Goal: Task Accomplishment & Management: Manage account settings

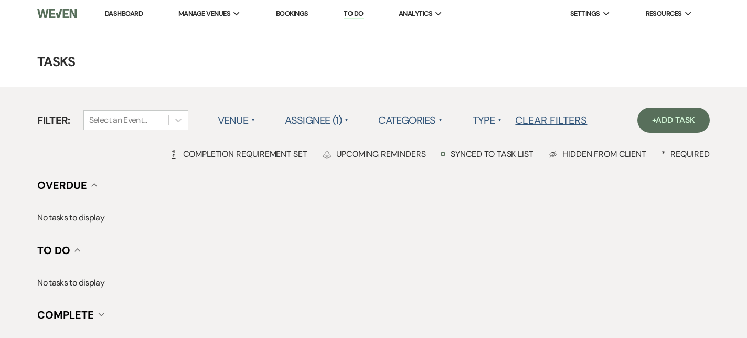
click at [128, 14] on link "Dashboard" at bounding box center [124, 13] width 38 height 9
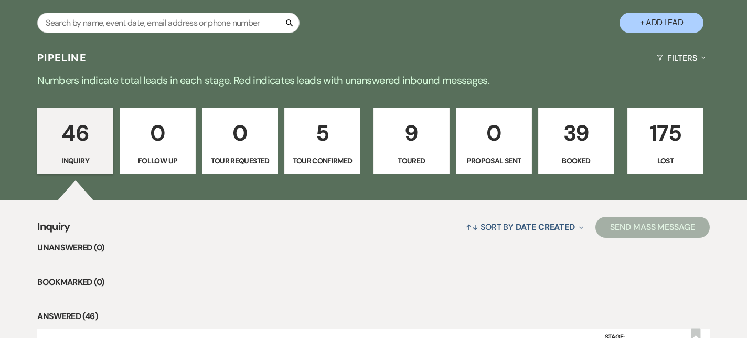
click at [422, 122] on p "9" at bounding box center [412, 132] width 62 height 35
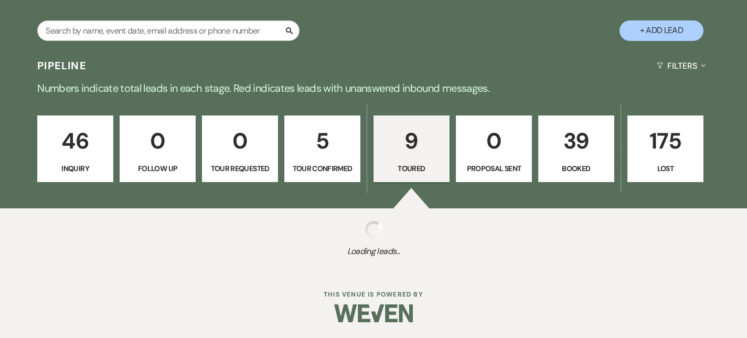
select select "5"
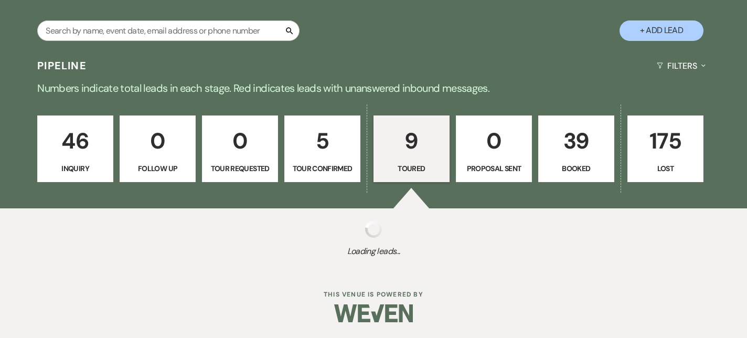
select select "5"
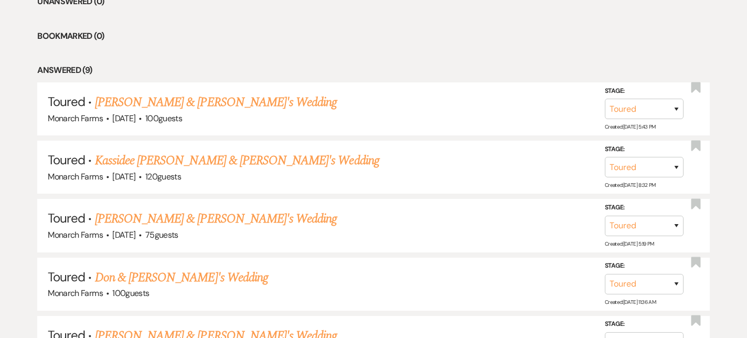
scroll to position [450, 0]
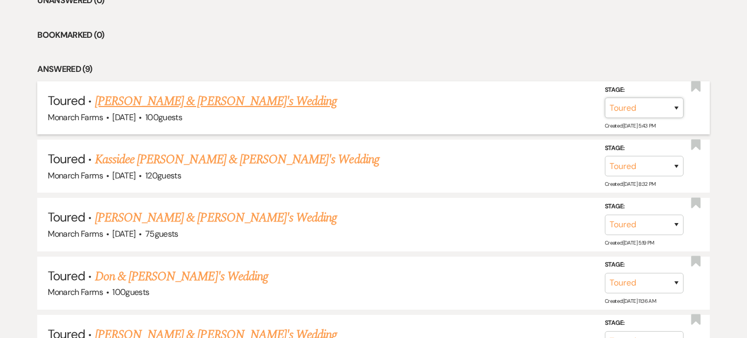
click at [656, 103] on select "Inquiry Follow Up Tour Requested Tour Confirmed Toured Proposal Sent Booked Lost" at bounding box center [644, 108] width 79 height 20
select select "7"
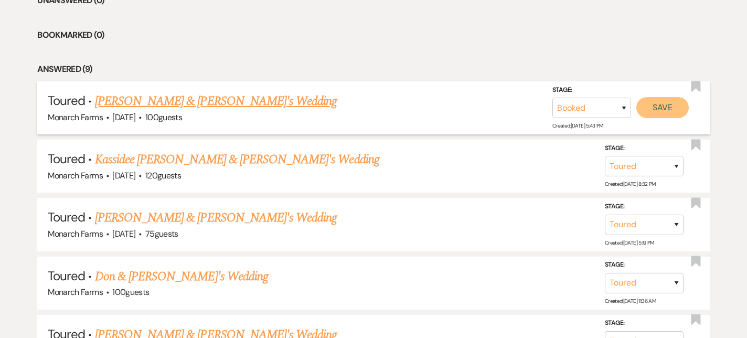
click at [666, 104] on button "Save" at bounding box center [663, 107] width 52 height 21
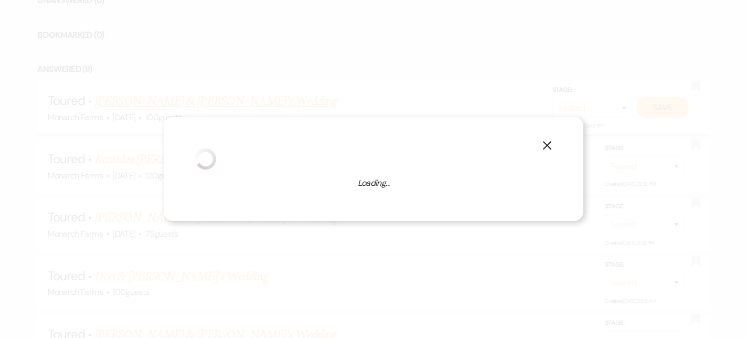
select select "331"
select select "false"
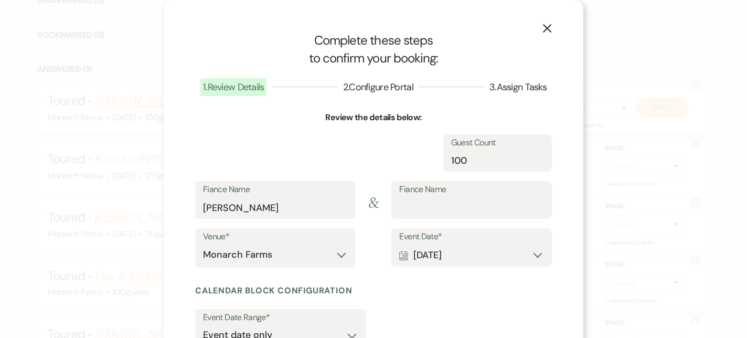
select select "1"
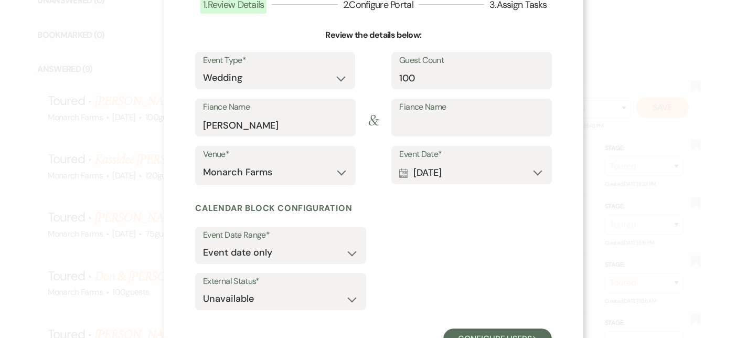
scroll to position [125, 0]
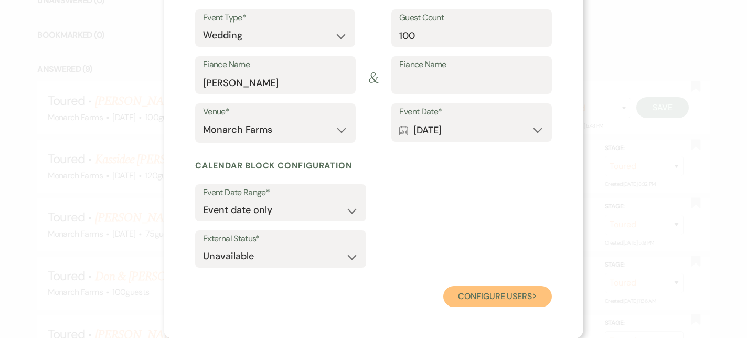
click at [475, 286] on button "Configure users Next" at bounding box center [498, 296] width 109 height 21
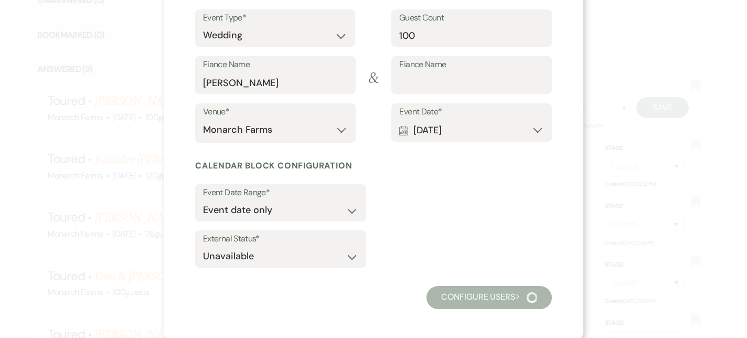
scroll to position [98, 0]
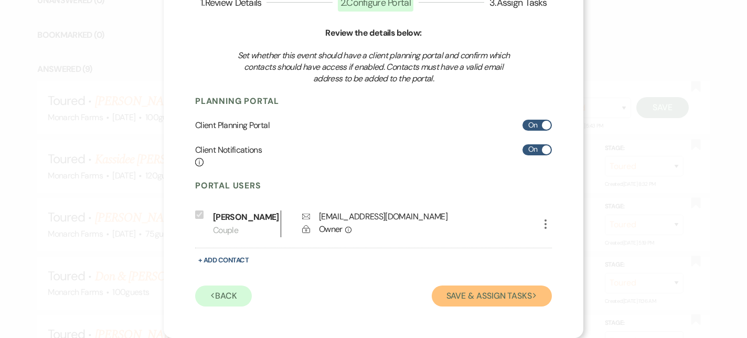
click at [490, 300] on button "Save & Assign Tasks Next" at bounding box center [492, 296] width 120 height 21
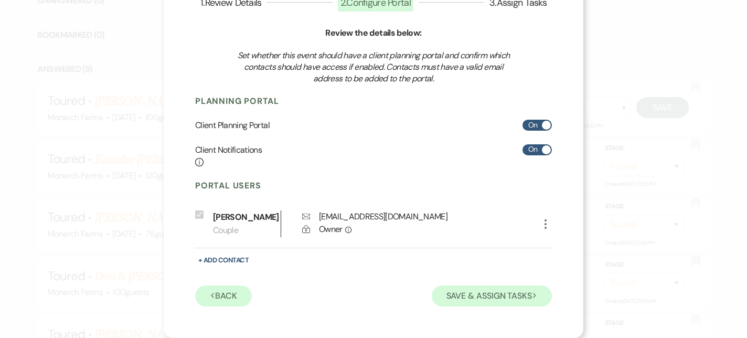
scroll to position [75, 0]
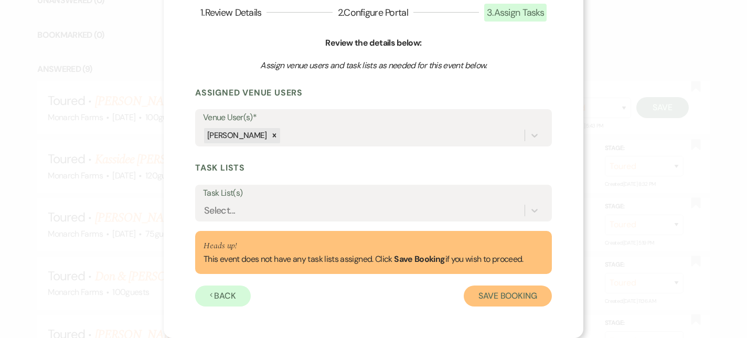
click at [493, 295] on button "Save Booking" at bounding box center [508, 296] width 88 height 21
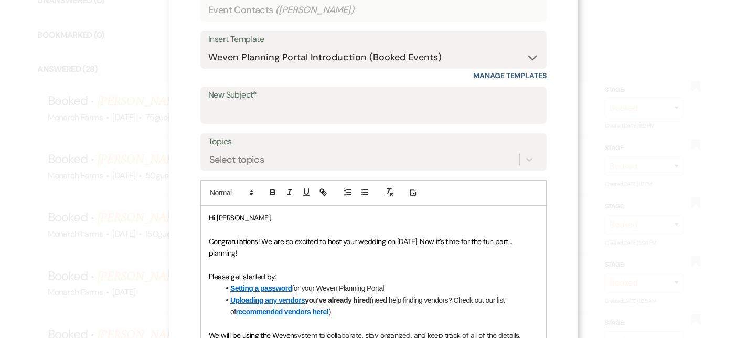
scroll to position [88, 0]
click at [299, 32] on div "Insert Template -- Weven Planning Portal Introduction (Booked Events) Initial I…" at bounding box center [374, 51] width 346 height 38
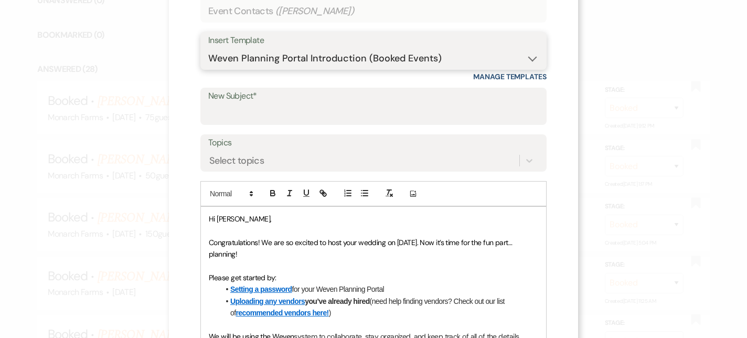
click at [307, 49] on select "-- Weven Planning Portal Introduction (Booked Events) Initial Inquiry Response …" at bounding box center [373, 58] width 331 height 20
select select "4344"
type input "Booking your event!"
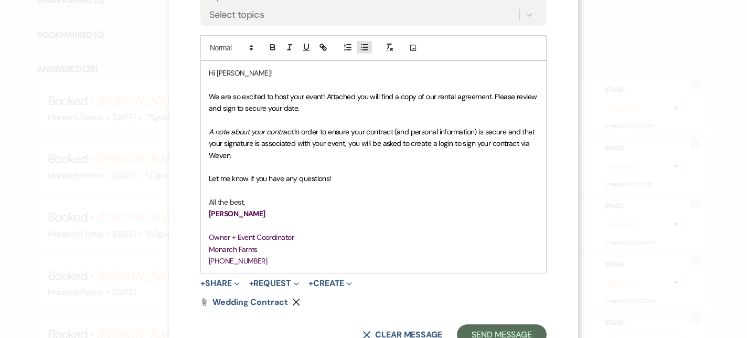
scroll to position [242, 0]
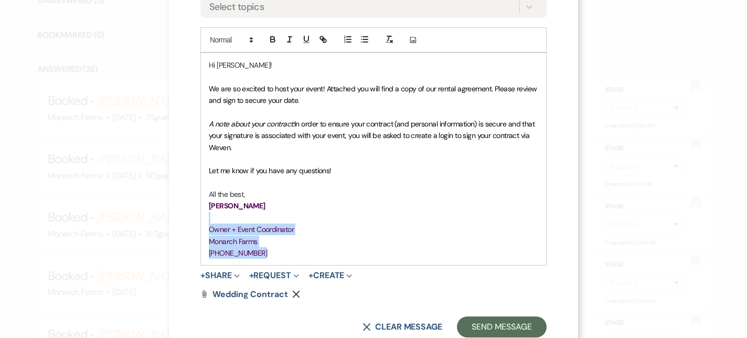
drag, startPoint x: 280, startPoint y: 251, endPoint x: 202, endPoint y: 216, distance: 85.8
click at [202, 216] on div "Hi [PERSON_NAME]! We are so excited to host your event! Attached you will find …" at bounding box center [373, 159] width 345 height 213
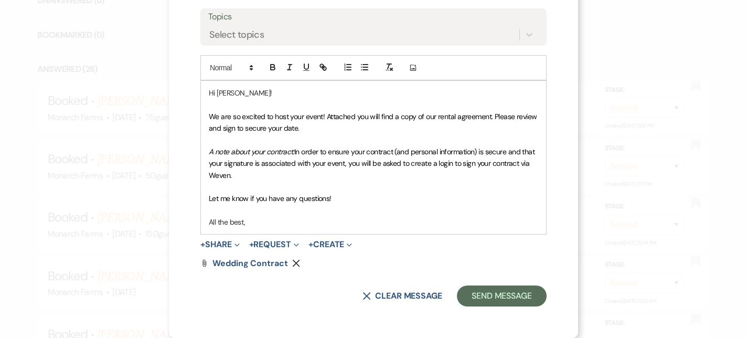
scroll to position [226, 0]
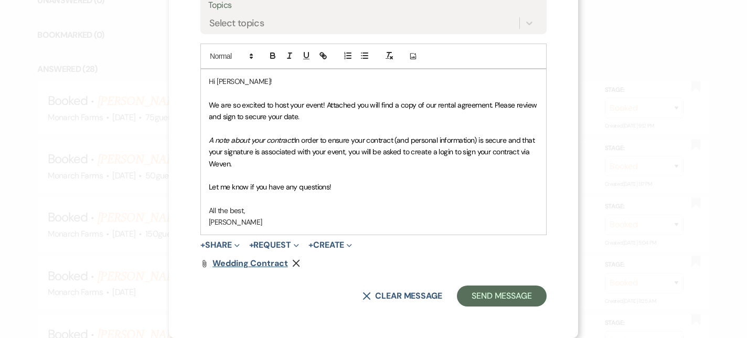
click at [261, 265] on span "Wedding Contract" at bounding box center [251, 263] width 76 height 11
click at [294, 267] on div "Attach File Wedding Contract Remove" at bounding box center [374, 263] width 346 height 8
click at [297, 266] on icon "Remove" at bounding box center [296, 263] width 8 height 8
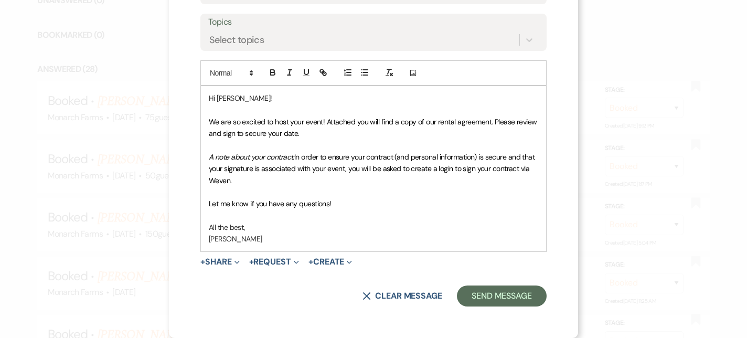
scroll to position [209, 0]
click at [329, 259] on button "+ Create Expand" at bounding box center [331, 262] width 44 height 8
click at [289, 258] on button "+ Request Expand" at bounding box center [274, 262] width 50 height 8
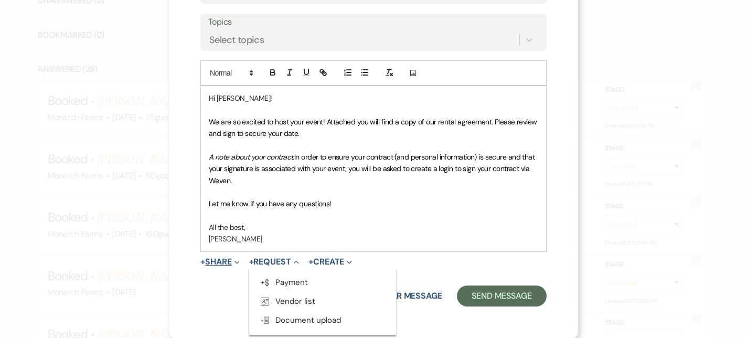
click at [238, 259] on span "Expand" at bounding box center [236, 261] width 8 height 11
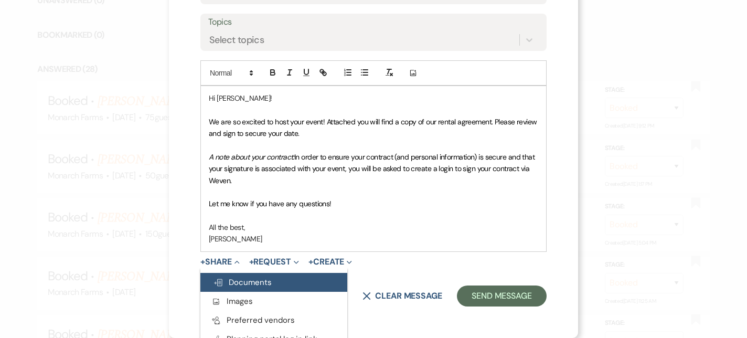
click at [238, 282] on span "Doc Upload Documents" at bounding box center [242, 282] width 59 height 10
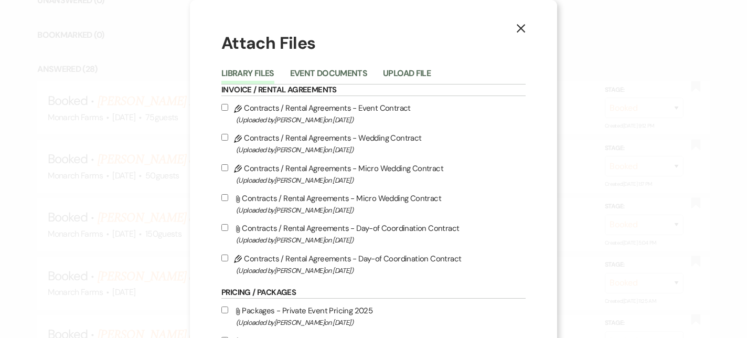
click at [224, 138] on input "Pencil Contracts / Rental Agreements - Wedding Contract (Uploaded by [PERSON_NA…" at bounding box center [225, 137] width 7 height 7
checkbox input "true"
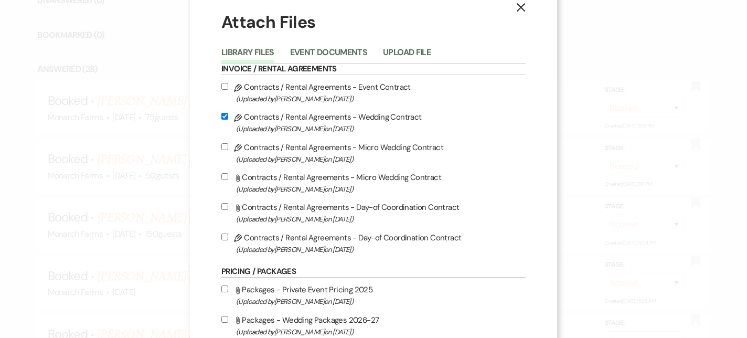
scroll to position [23, 0]
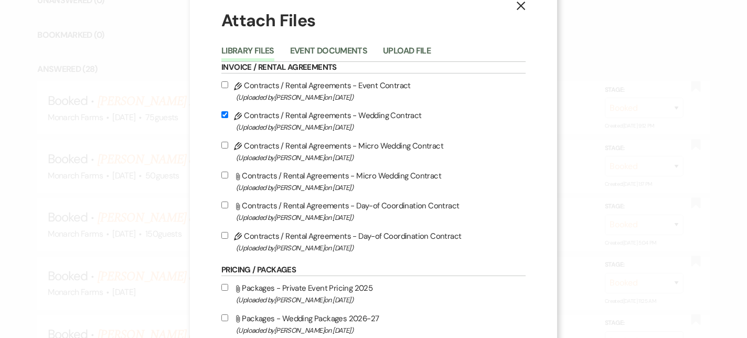
click at [222, 146] on input "Pencil Contracts / Rental Agreements - Micro Wedding Contract (Uploaded by [PER…" at bounding box center [225, 145] width 7 height 7
checkbox input "true"
click at [225, 115] on input "Pencil Contracts / Rental Agreements - Wedding Contract (Uploaded by [PERSON_NA…" at bounding box center [225, 114] width 7 height 7
checkbox input "false"
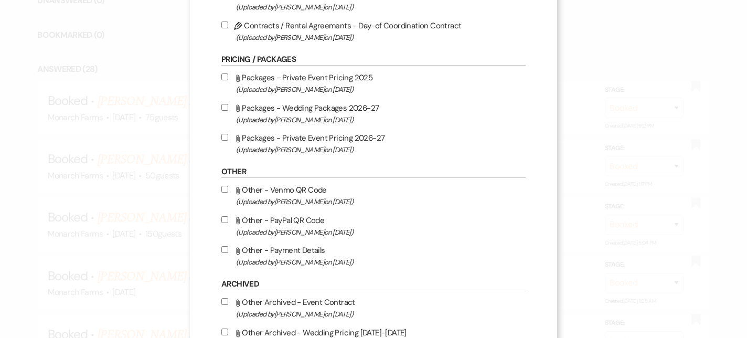
scroll to position [269, 0]
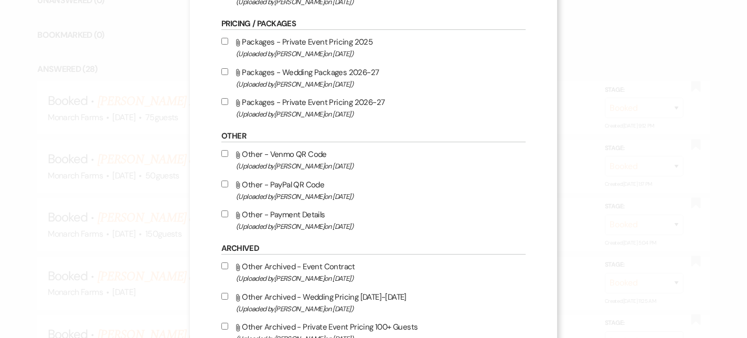
click at [222, 157] on input "Attach File Other - Venmo QR Code (Uploaded by [PERSON_NAME] on [DATE] )" at bounding box center [225, 153] width 7 height 7
checkbox input "true"
click at [224, 182] on label "Attach File Other - PayPal QR Code (Uploaded by [PERSON_NAME] on [DATE] )" at bounding box center [374, 190] width 304 height 25
click at [224, 182] on input "Attach File Other - PayPal QR Code (Uploaded by [PERSON_NAME] on [DATE] )" at bounding box center [225, 184] width 7 height 7
checkbox input "true"
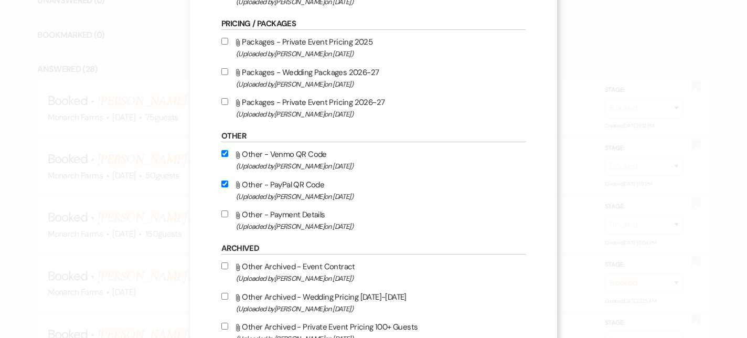
click at [224, 216] on input "Attach File Other - Payment Details (Uploaded by [PERSON_NAME] on [DATE] )" at bounding box center [225, 213] width 7 height 7
checkbox input "true"
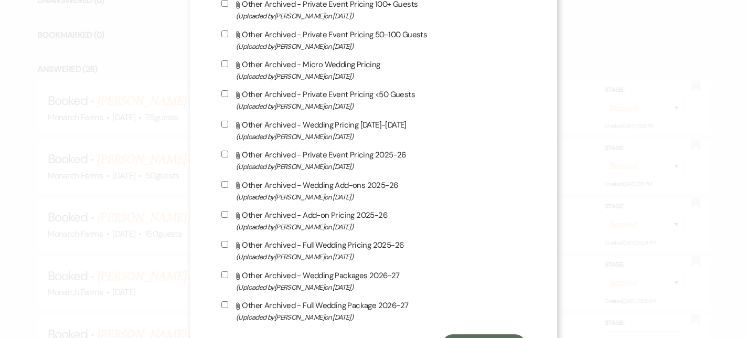
scroll to position [647, 0]
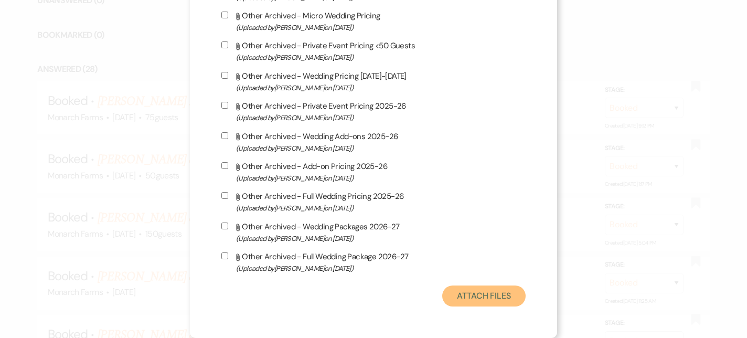
click at [474, 301] on button "Attach Files" at bounding box center [483, 296] width 83 height 21
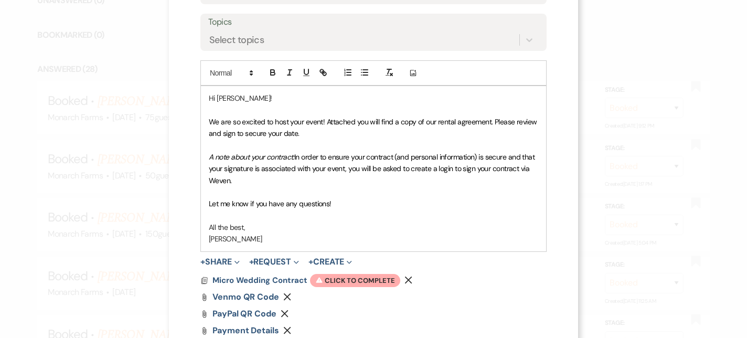
scroll to position [217, 0]
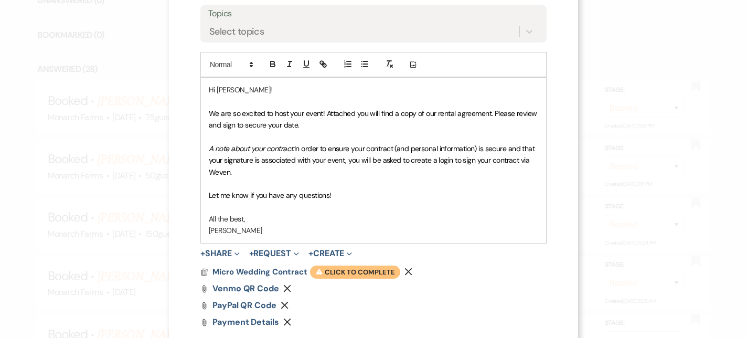
click at [341, 275] on span "Warning Click to complete" at bounding box center [355, 273] width 90 height 14
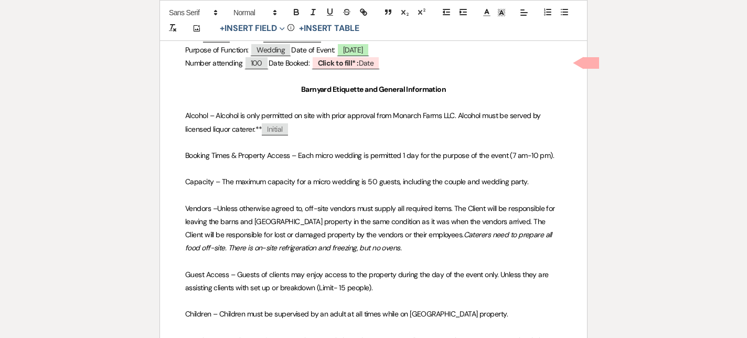
scroll to position [309, 0]
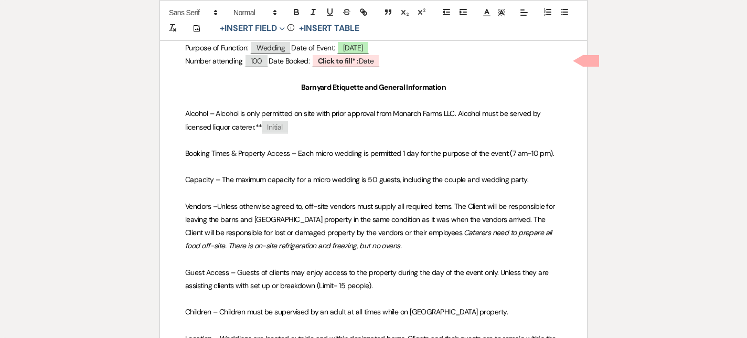
click at [328, 178] on span "Capacity – The maximum capacity for a micro wedding is 50 guests, including the…" at bounding box center [356, 179] width 343 height 9
drag, startPoint x: 333, startPoint y: 181, endPoint x: 313, endPoint y: 181, distance: 20.5
click at [313, 181] on span "Capacity – The maximum capacity for a micro wedding is 50 guests, including the…" at bounding box center [356, 179] width 343 height 9
click at [349, 177] on span "Capacity – The maximum capacity for a wedding is 50 guests, including the coupl…" at bounding box center [347, 179] width 324 height 9
click at [402, 202] on span "Vendors –Unless otherwise agreed to, off-site vendors must supply all required …" at bounding box center [371, 220] width 372 height 36
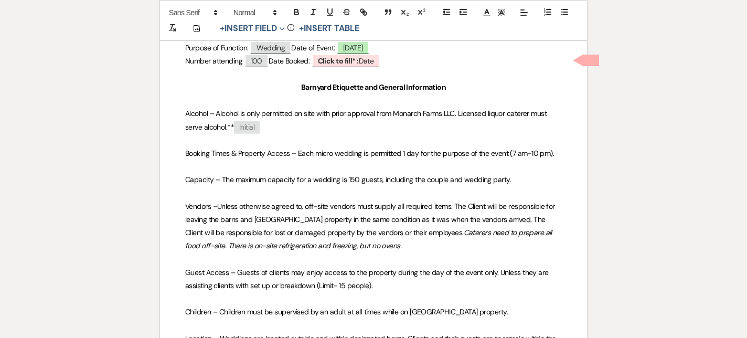
click at [530, 115] on span "Alcohol – Alcohol is only permitted on site with prior approval from Monarch Fa…" at bounding box center [367, 120] width 364 height 23
click at [533, 113] on span "Alcohol – Alcohol is only permitted on site with prior approval from Monarch Fa…" at bounding box center [367, 120] width 364 height 23
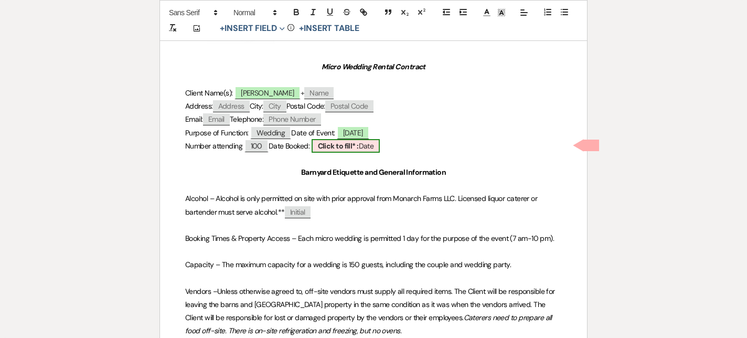
click at [337, 142] on b "Click to fill* :" at bounding box center [338, 145] width 41 height 9
select select "owner"
select select "Date"
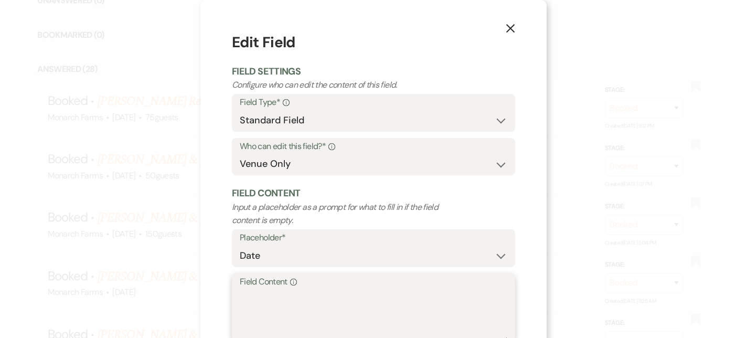
click at [272, 301] on textarea "Field Content Info" at bounding box center [374, 315] width 268 height 52
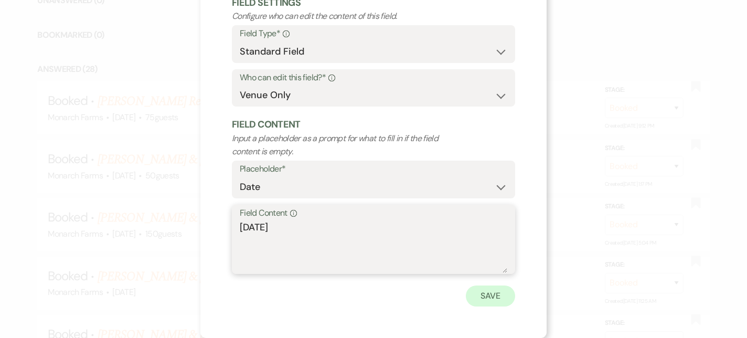
type textarea "[DATE]"
click at [477, 301] on button "Save" at bounding box center [490, 296] width 49 height 21
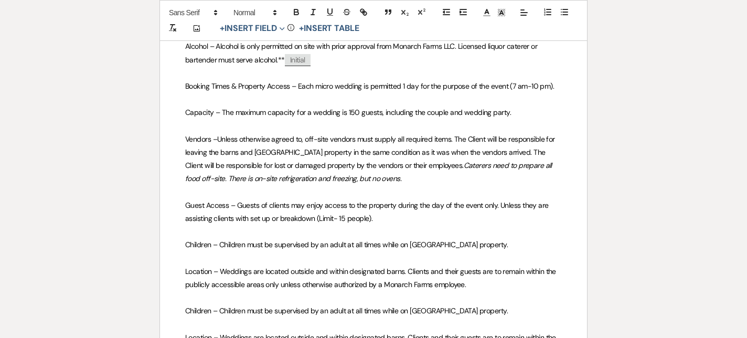
scroll to position [377, 0]
drag, startPoint x: 334, startPoint y: 85, endPoint x: 317, endPoint y: 85, distance: 17.3
click at [317, 85] on span "Booking Times & Property Access – Each micro wedding is permitted 1 day for the…" at bounding box center [369, 85] width 369 height 9
click at [499, 84] on span "Booking Times & Property Access – Each wedding is permitted 1 day for the purpo…" at bounding box center [360, 85] width 350 height 9
click at [380, 134] on span "Vendors –Unless otherwise agreed to, off-site vendors must supply all required …" at bounding box center [371, 152] width 372 height 36
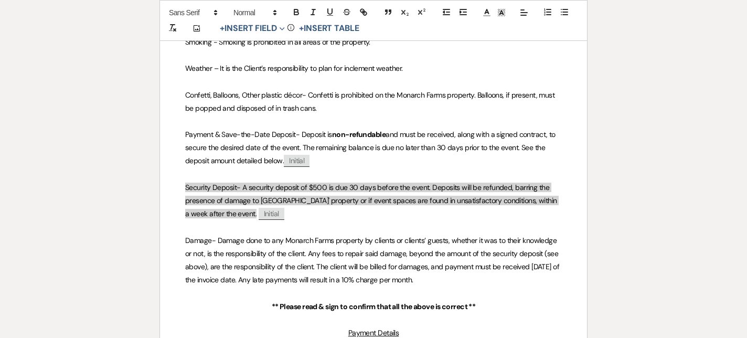
scroll to position [902, 0]
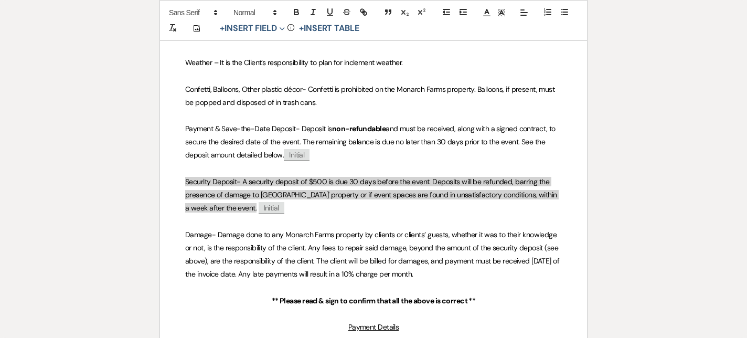
click at [438, 142] on span "and must be received, along with a signed contract, to secure the desired date …" at bounding box center [371, 142] width 372 height 36
click at [374, 162] on p at bounding box center [373, 168] width 377 height 13
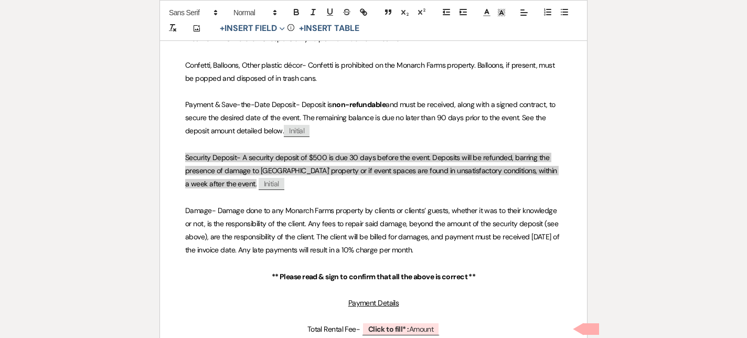
scroll to position [929, 0]
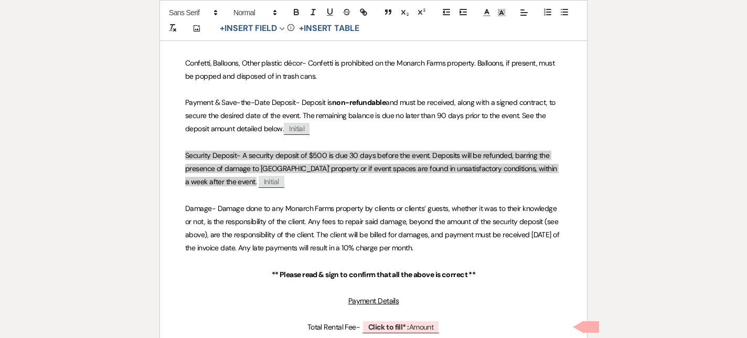
click at [351, 155] on span "Security Deposit- A security deposit of $500 is due 30 days before the event. D…" at bounding box center [372, 169] width 374 height 36
click at [364, 179] on p "Security Deposit- A security deposit of $500 is due 90 days before the event. D…" at bounding box center [373, 169] width 377 height 40
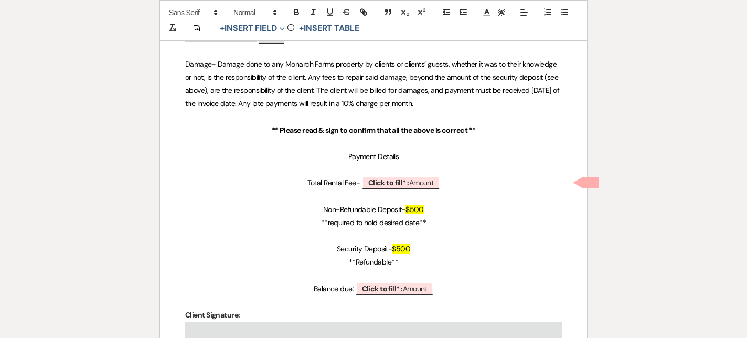
scroll to position [1072, 0]
click at [394, 186] on b "Click to fill* :" at bounding box center [388, 183] width 41 height 9
select select "owner"
select select "Amount"
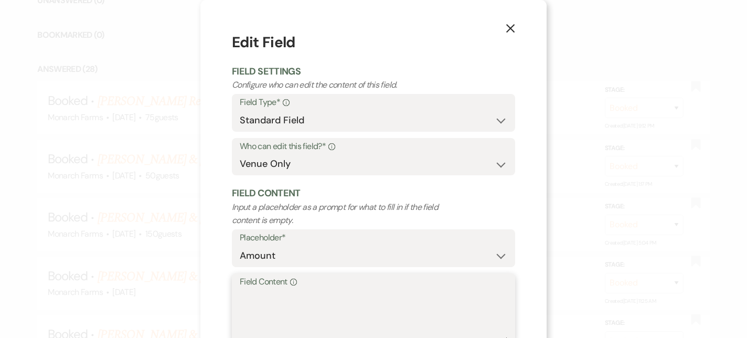
click at [266, 298] on textarea "Field Content Info" at bounding box center [374, 315] width 268 height 52
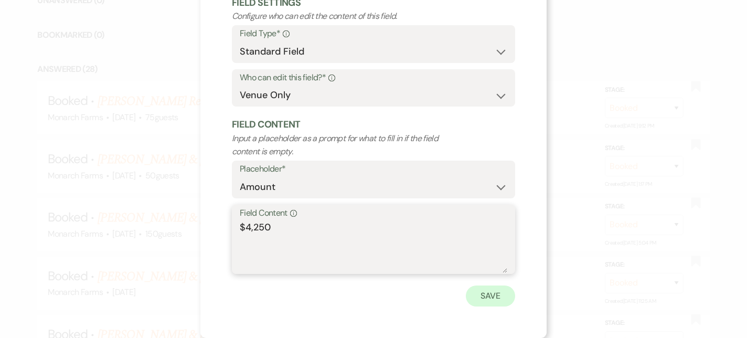
type textarea "$4,250"
click at [506, 292] on button "Save" at bounding box center [490, 296] width 49 height 21
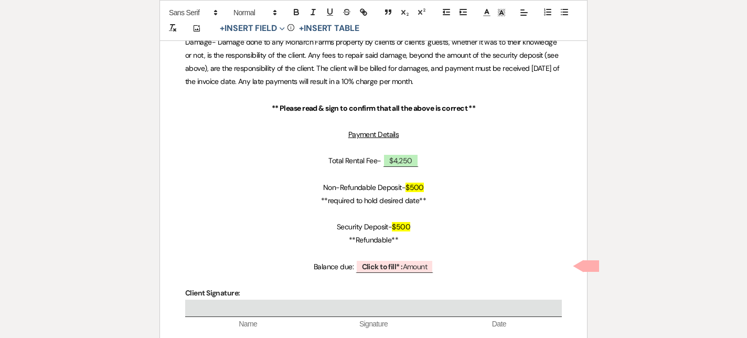
scroll to position [1096, 0]
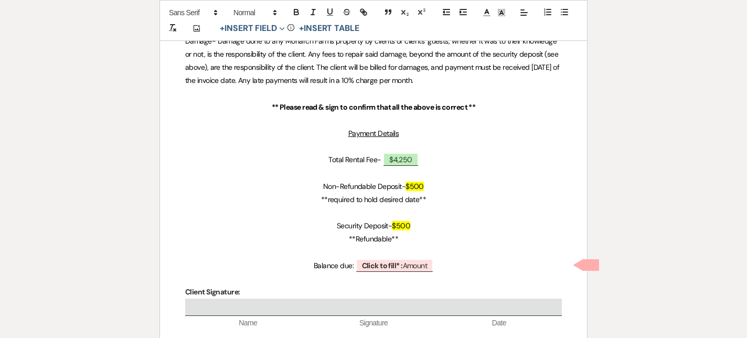
click at [414, 187] on span "$500" at bounding box center [415, 186] width 18 height 9
click at [412, 229] on p "Security Deposit- $500" at bounding box center [373, 225] width 377 height 13
click at [427, 265] on span "Click to fill* : Amount" at bounding box center [395, 266] width 78 height 14
select select "owner"
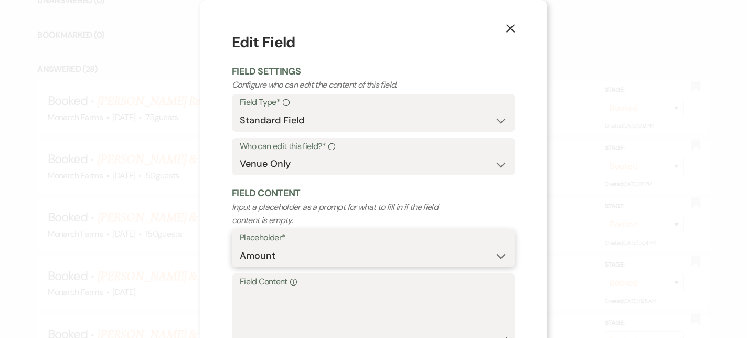
click at [288, 255] on select "Custom Placeholder Date Time Name Location Venue Name Type Number Budget Addres…" at bounding box center [374, 256] width 268 height 20
select select "Date"
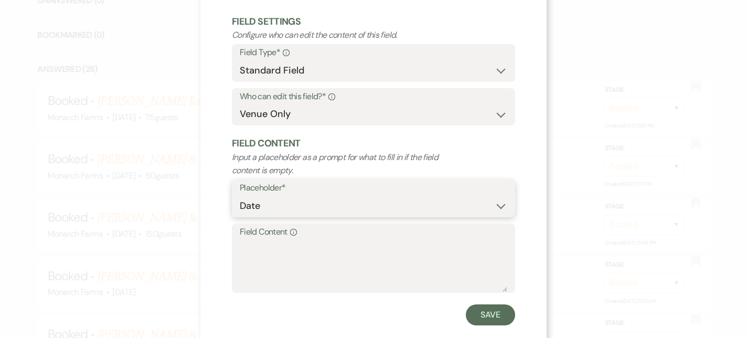
scroll to position [69, 0]
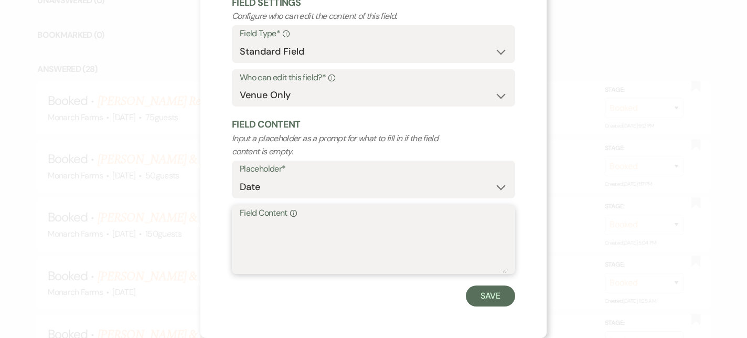
click at [268, 234] on textarea "Field Content Info" at bounding box center [374, 246] width 268 height 52
type textarea "[DATE]"
click at [490, 295] on button "Save" at bounding box center [490, 296] width 49 height 21
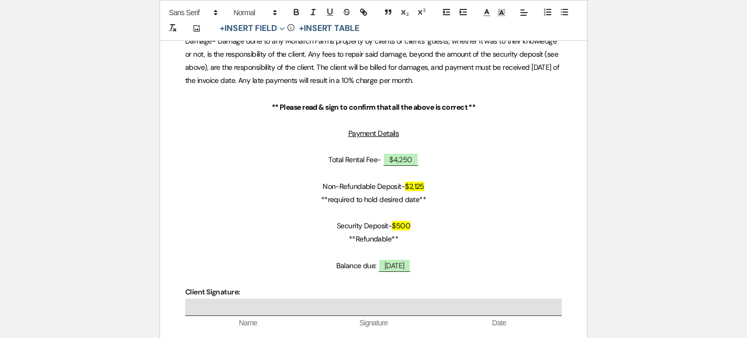
click at [481, 220] on p "Security Deposit- $500" at bounding box center [373, 225] width 377 height 13
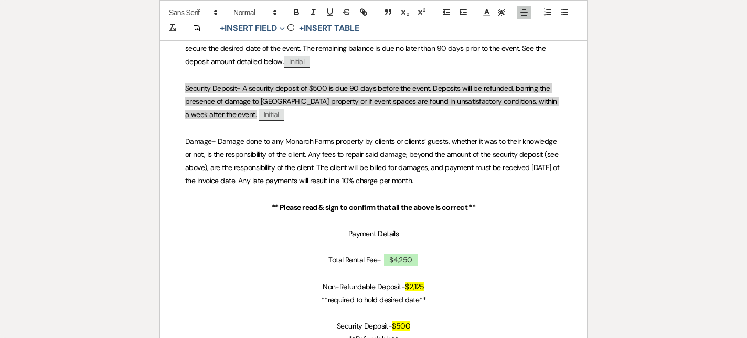
scroll to position [1131, 0]
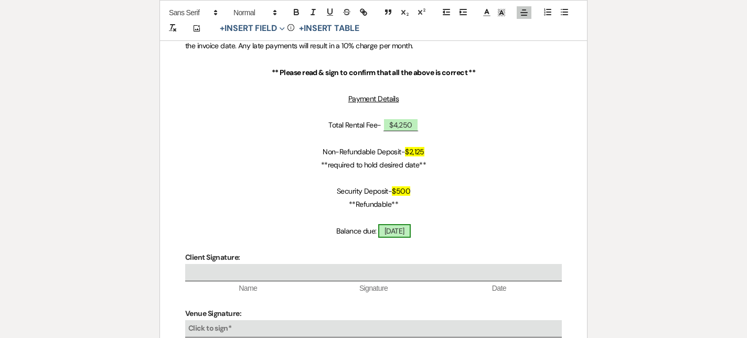
click at [396, 229] on span "[DATE]" at bounding box center [394, 231] width 33 height 14
select select "owner"
select select "Date"
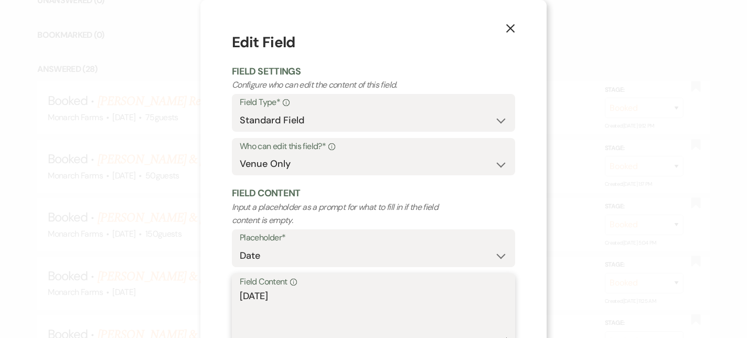
click at [270, 295] on textarea "[DATE]" at bounding box center [374, 315] width 268 height 52
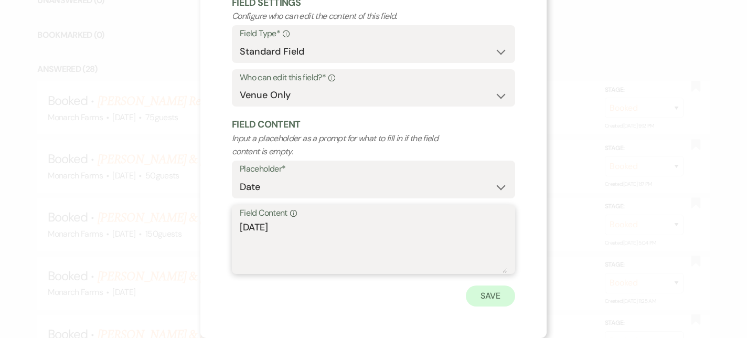
type textarea "[DATE]"
click at [485, 288] on button "Save" at bounding box center [490, 296] width 49 height 21
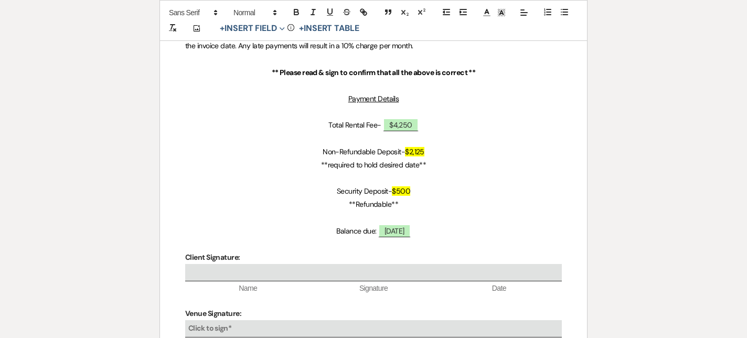
click at [500, 201] on p "**Refundable**" at bounding box center [373, 204] width 377 height 13
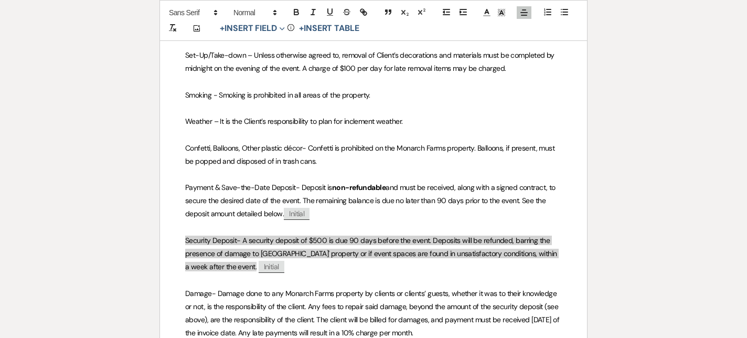
scroll to position [841, 0]
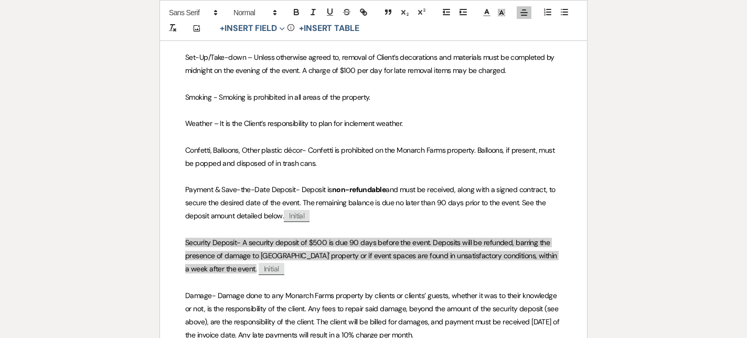
click at [356, 239] on span "Security Deposit- A security deposit of $500 is due 90 days before the event. D…" at bounding box center [372, 256] width 374 height 36
click at [355, 240] on span "Security Deposit- A security deposit of $500 is due 90 days before the event. D…" at bounding box center [372, 256] width 374 height 36
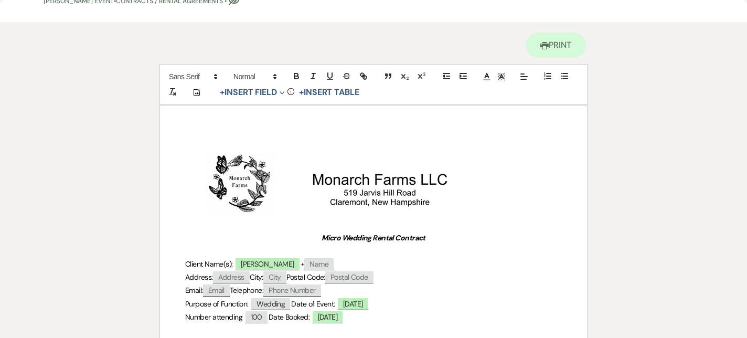
scroll to position [0, 0]
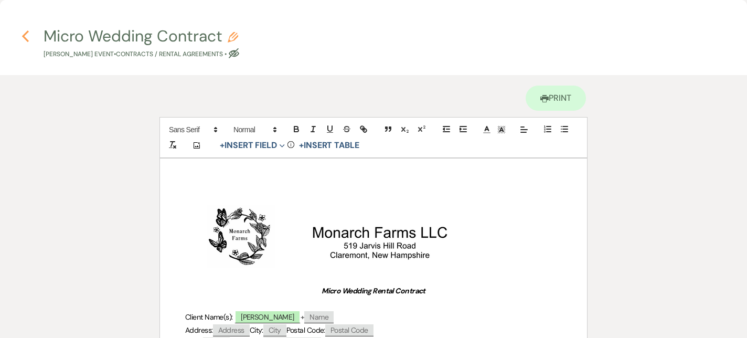
click at [27, 39] on icon "Previous" at bounding box center [26, 36] width 8 height 13
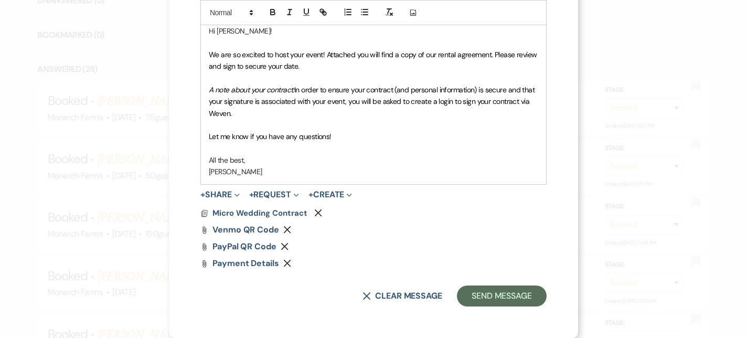
scroll to position [276, 0]
click at [344, 197] on button "+ Create Expand" at bounding box center [331, 195] width 44 height 8
click at [282, 195] on button "+ Request Expand" at bounding box center [274, 195] width 50 height 8
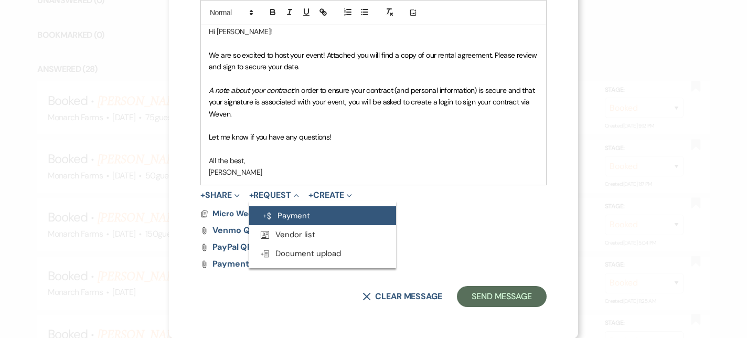
click at [288, 210] on button "Generate Payment Payment" at bounding box center [322, 215] width 147 height 19
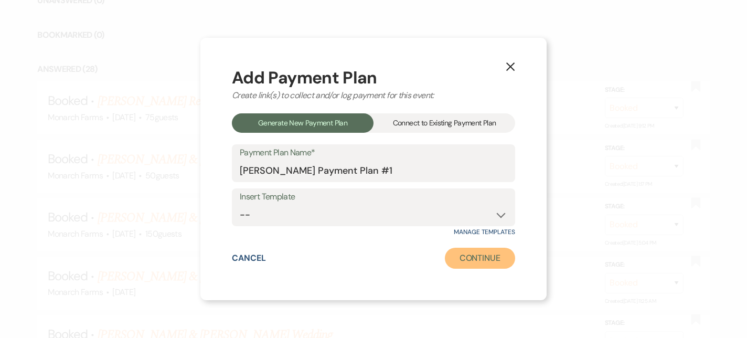
click at [485, 257] on button "Continue" at bounding box center [480, 258] width 70 height 21
select select "2"
select select "percentage"
select select "true"
select select "client"
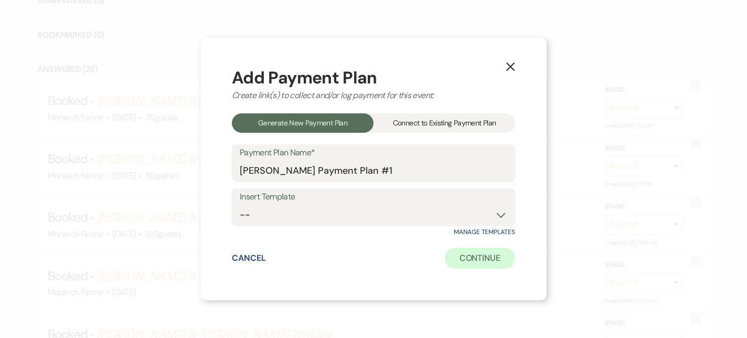
select select "weeks"
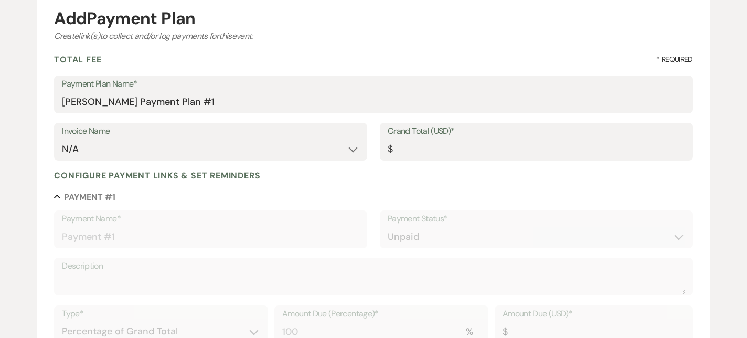
scroll to position [81, 0]
click at [420, 153] on input "Grand Total (USD)*" at bounding box center [537, 150] width 298 height 20
type input "4"
type input "4.00"
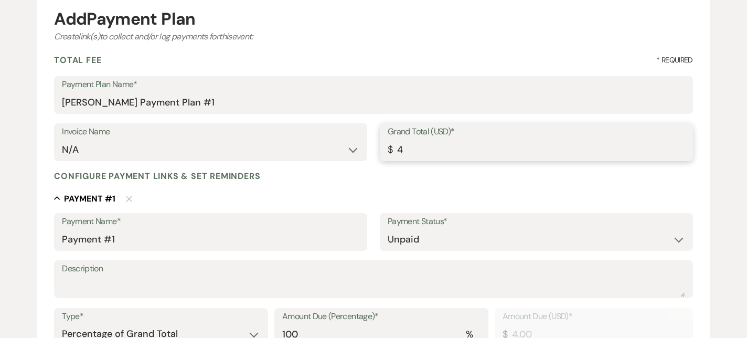
type input "42"
type input "42.00"
type input "425"
type input "425.00"
type input "4250"
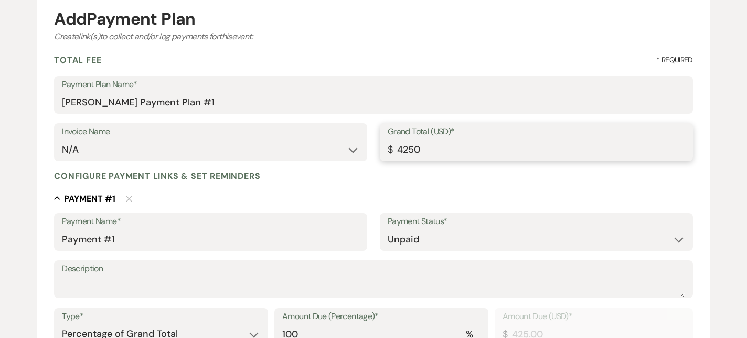
type input "4250.00"
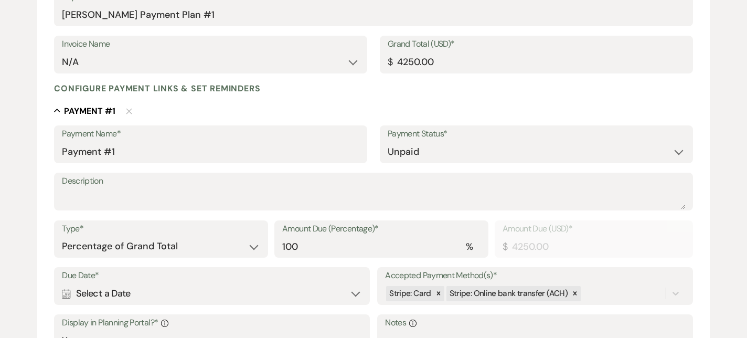
scroll to position [170, 0]
click at [318, 255] on input "100" at bounding box center [381, 245] width 198 height 20
type input "10"
type input "425.00"
type input "1"
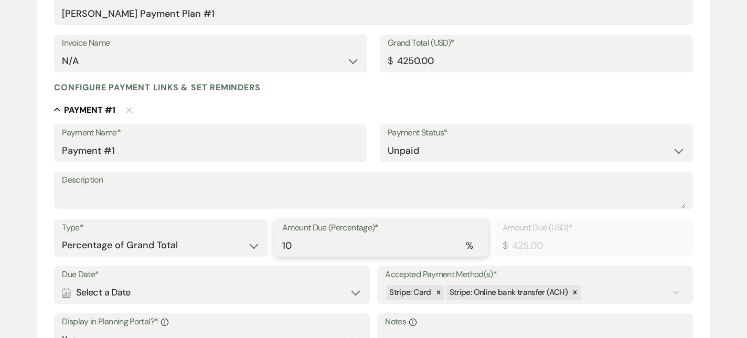
type input "42.50"
type input "0.00"
type input "5"
type input "212.50"
type input "50"
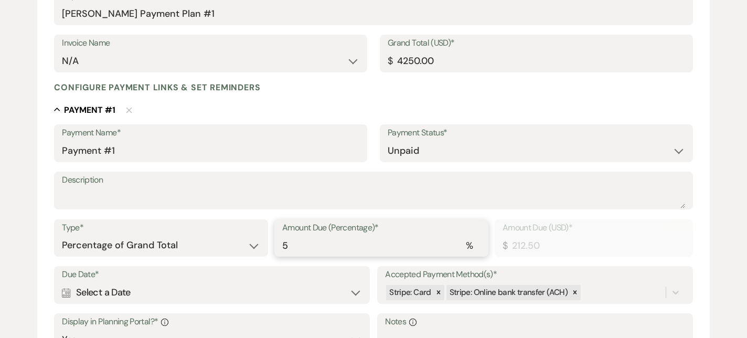
type input "2125.00"
type input "50"
click at [165, 138] on label "Payment Name*" at bounding box center [211, 132] width 298 height 15
click at [165, 141] on input "Payment #1" at bounding box center [211, 151] width 298 height 20
drag, startPoint x: 129, startPoint y: 150, endPoint x: 0, endPoint y: 150, distance: 128.6
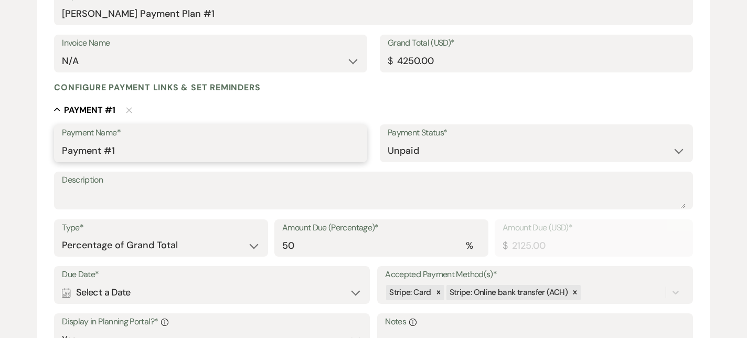
click at [0, 150] on div "Add Payment Plan Create link(s) to collect and/or log payments for this event: …" at bounding box center [373, 243] width 747 height 700
type input "Non-Refundable Deposit"
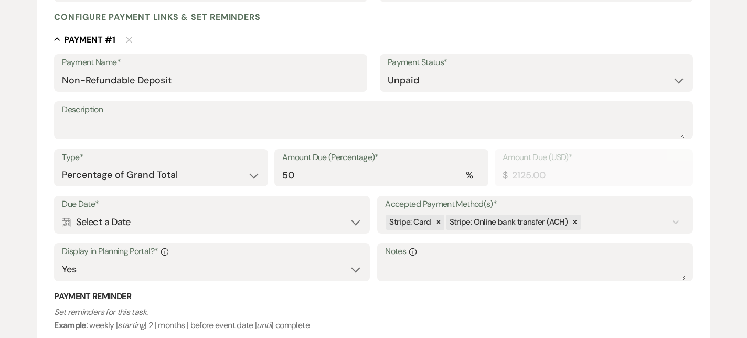
click at [216, 223] on div "Calendar Select a Date Expand" at bounding box center [212, 222] width 300 height 20
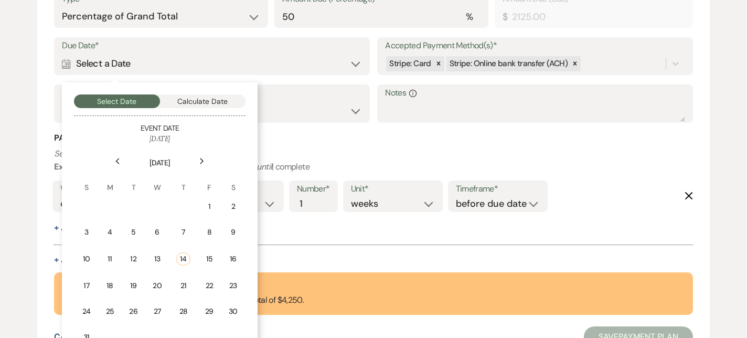
scroll to position [399, 0]
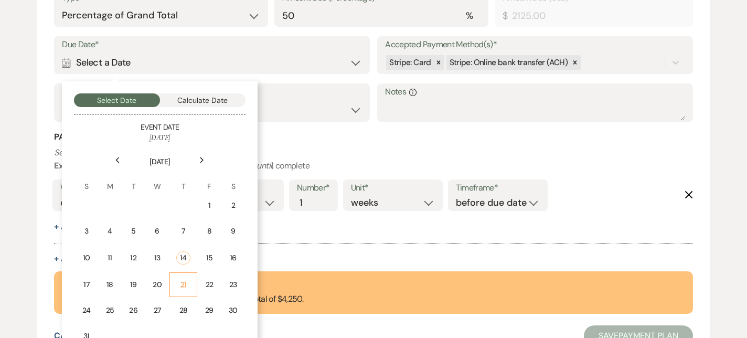
click at [193, 280] on td "21" at bounding box center [183, 284] width 27 height 25
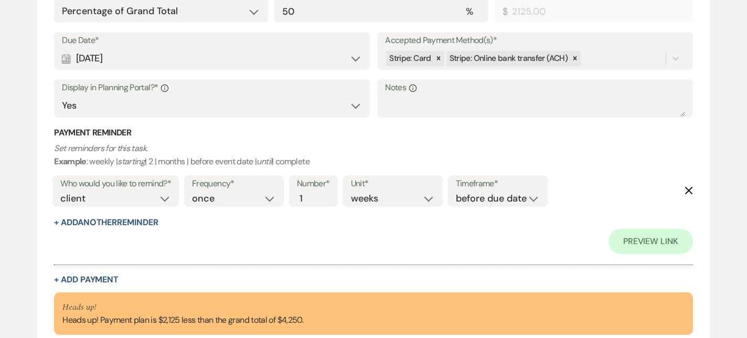
scroll to position [412, 0]
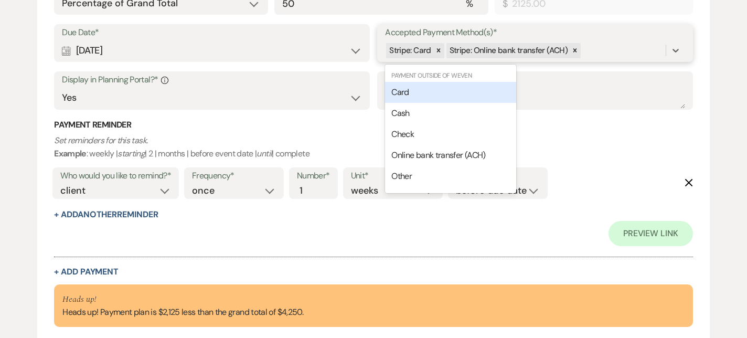
click at [622, 59] on div "Stripe: Card Stripe: Online bank transfer (ACH)" at bounding box center [525, 50] width 281 height 18
click at [414, 100] on div "Card" at bounding box center [450, 92] width 131 height 21
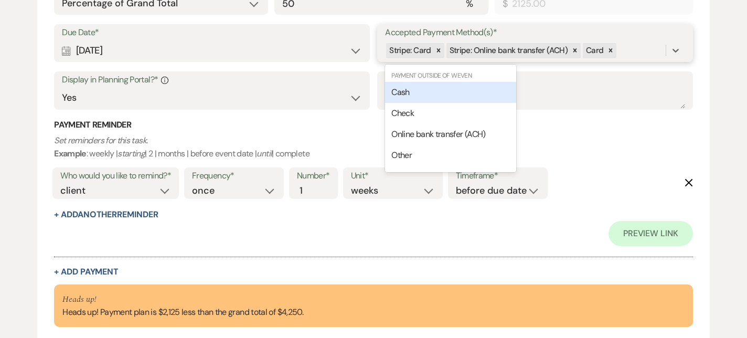
click at [635, 47] on div "Stripe: Card Stripe: Online bank transfer (ACH) Card" at bounding box center [525, 50] width 281 height 18
click at [429, 90] on div "Cash" at bounding box center [450, 92] width 131 height 21
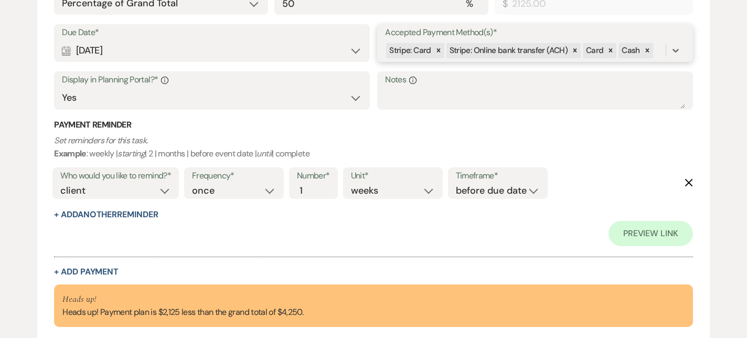
click at [656, 48] on div "Stripe: Card Stripe: Online bank transfer (ACH) Card Cash" at bounding box center [525, 50] width 281 height 18
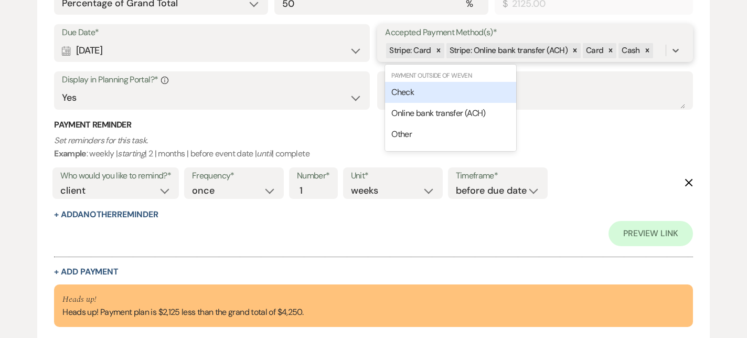
click at [407, 94] on span "Check" at bounding box center [403, 92] width 23 height 11
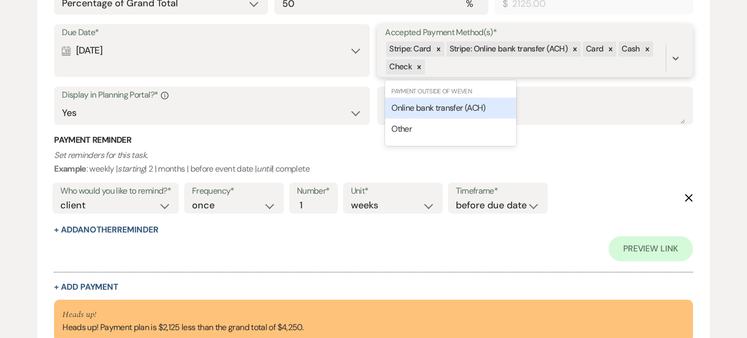
click at [431, 70] on div "Stripe: Card Stripe: Online bank transfer (ACH) Card Cash Check" at bounding box center [525, 58] width 281 height 36
click at [421, 115] on div "Online bank transfer (ACH)" at bounding box center [450, 108] width 131 height 21
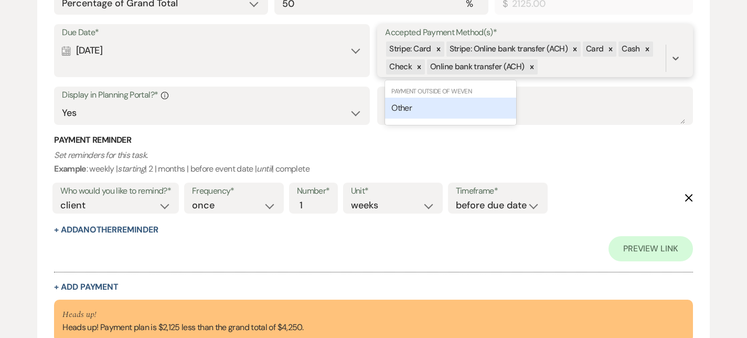
click at [550, 67] on div "Stripe: Card Stripe: Online bank transfer (ACH) Card Cash Check Online bank tra…" at bounding box center [525, 58] width 281 height 36
click at [447, 114] on div "Other" at bounding box center [450, 108] width 131 height 21
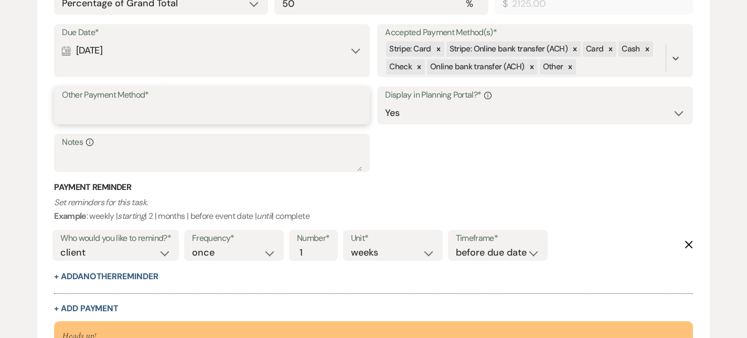
click at [233, 119] on input "Other Payment Method*" at bounding box center [212, 113] width 300 height 20
type input "Venmo or PayPal"
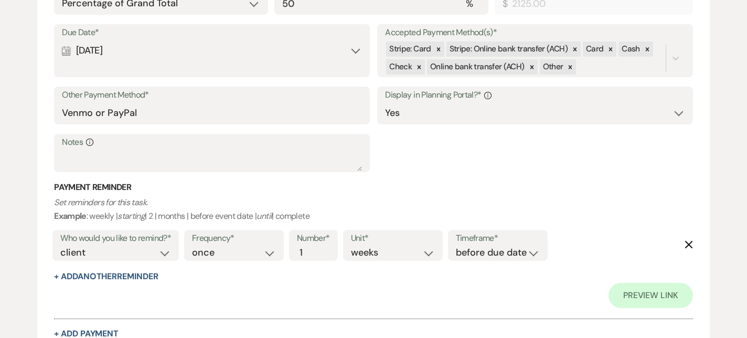
click at [447, 154] on div "Due Date* Calendar [DATE] Expand Accepted Payment Method(s)* Stripe: Card Strip…" at bounding box center [373, 102] width 639 height 157
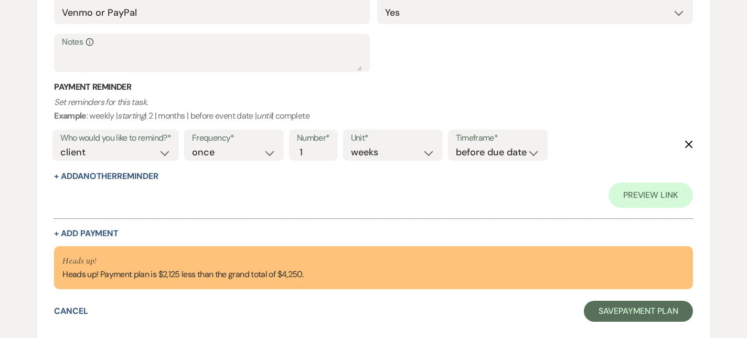
scroll to position [511, 0]
click at [94, 237] on button "+ Add Payment" at bounding box center [86, 234] width 65 height 8
select select "2"
select select "percentage"
select select "true"
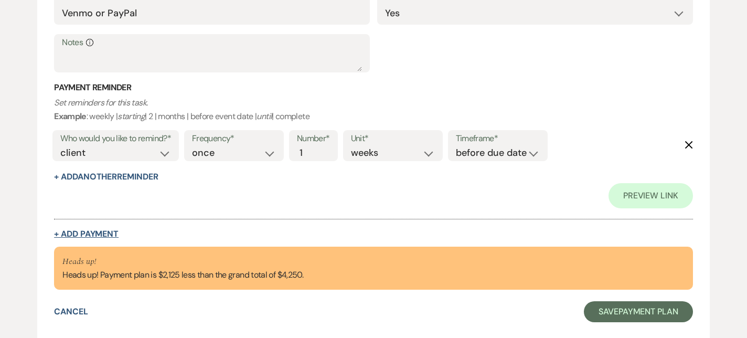
select select "client"
select select "weeks"
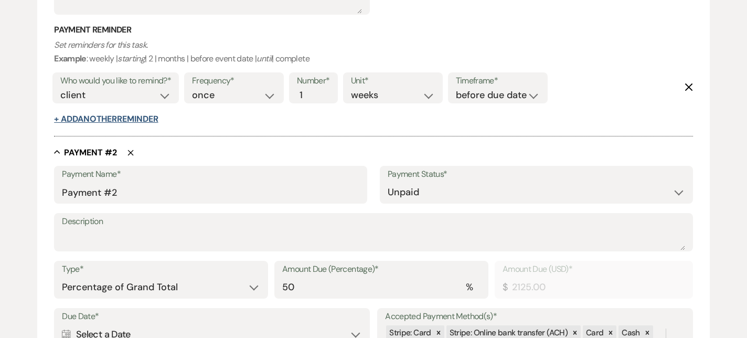
scroll to position [581, 0]
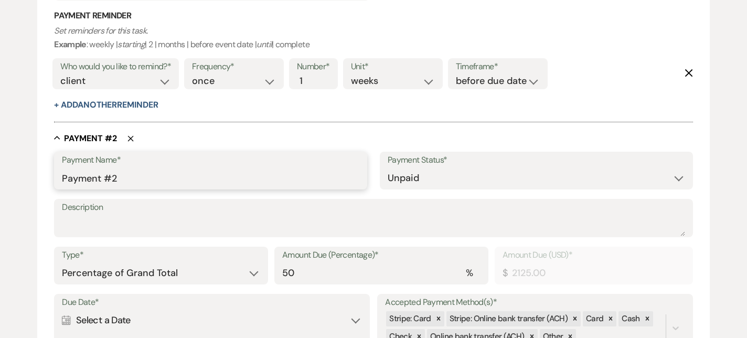
click at [151, 170] on input "Payment #2" at bounding box center [211, 178] width 298 height 20
type input "Balance"
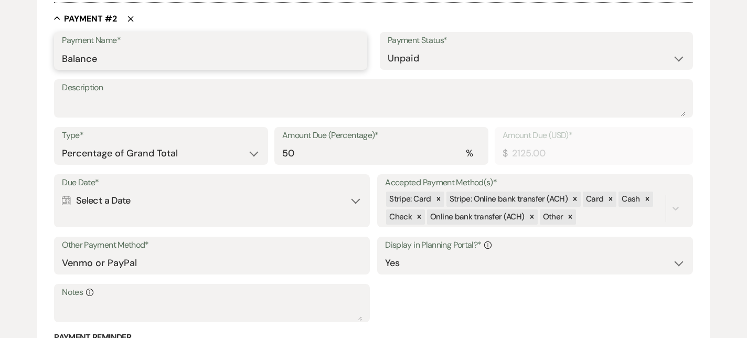
scroll to position [702, 0]
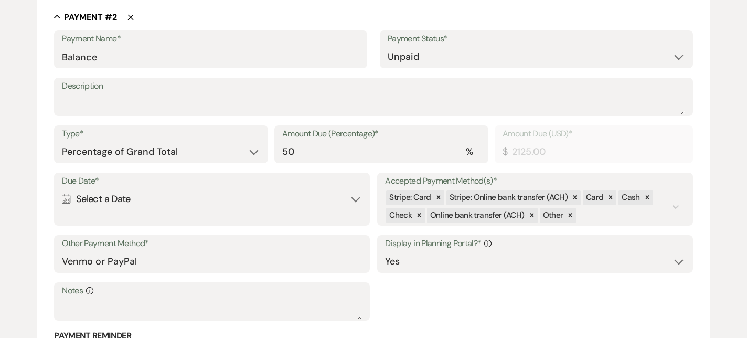
click at [127, 212] on div "Due Date* Calendar Select a Date Expand" at bounding box center [212, 199] width 316 height 53
click at [127, 202] on div "Calendar Select a Date Expand" at bounding box center [212, 199] width 300 height 20
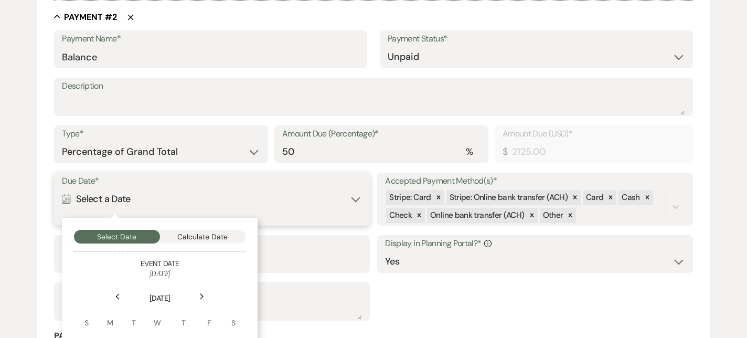
click at [197, 237] on button "Calculate Date" at bounding box center [203, 237] width 86 height 14
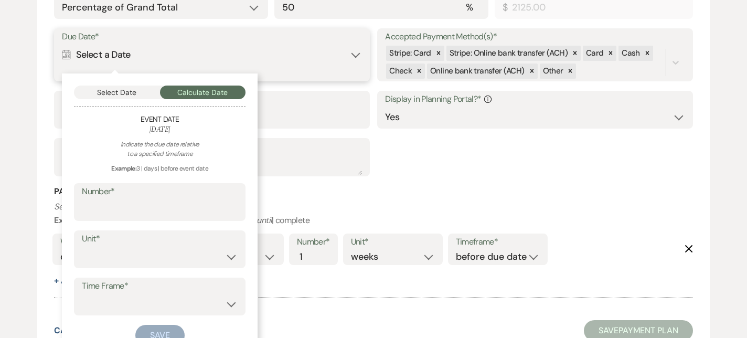
scroll to position [848, 0]
click at [118, 188] on label "Number*" at bounding box center [160, 190] width 156 height 15
click at [118, 198] on input "Number*" at bounding box center [160, 208] width 156 height 20
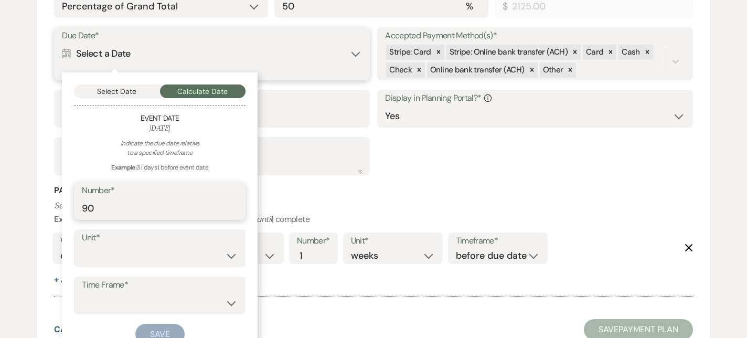
type input "90"
click at [132, 246] on select "days weeks months" at bounding box center [160, 256] width 156 height 20
select select "day"
click at [136, 295] on select "before event date after event date after event is booked after [DATE] date" at bounding box center [160, 303] width 156 height 20
select select "beforeEventDate"
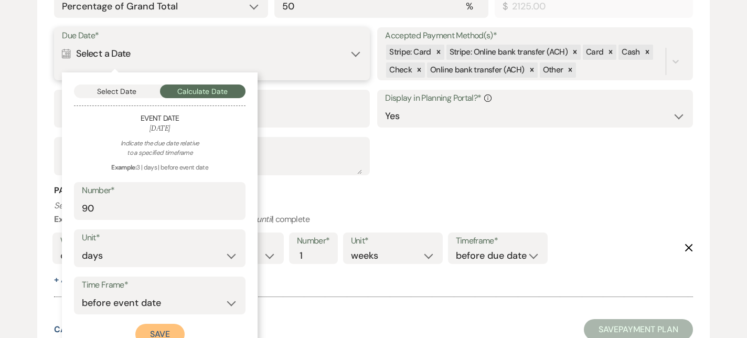
click at [172, 332] on button "Save" at bounding box center [159, 334] width 49 height 21
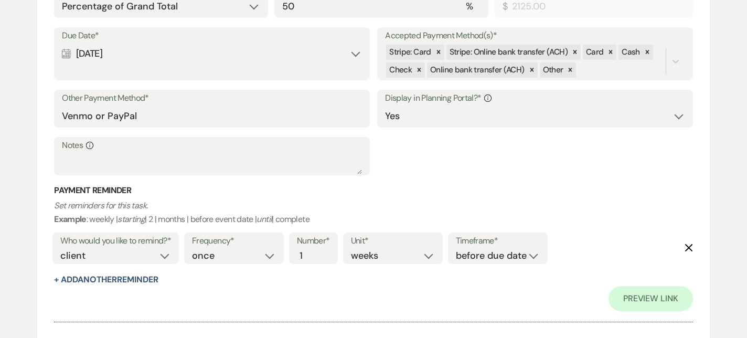
click at [445, 174] on div "Due Date* Calendar [DATE] Expand Accepted Payment Method(s)* Stripe: Card Strip…" at bounding box center [373, 105] width 639 height 157
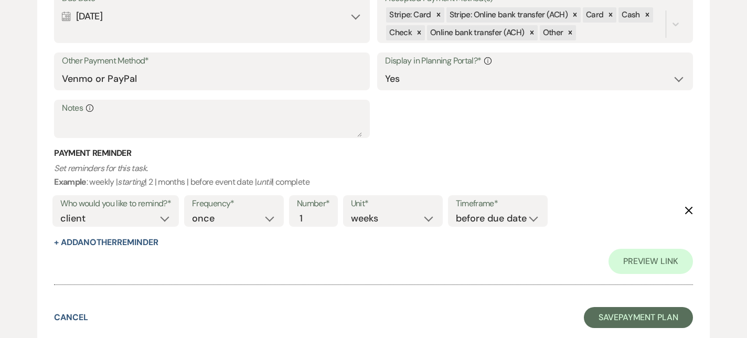
scroll to position [916, 0]
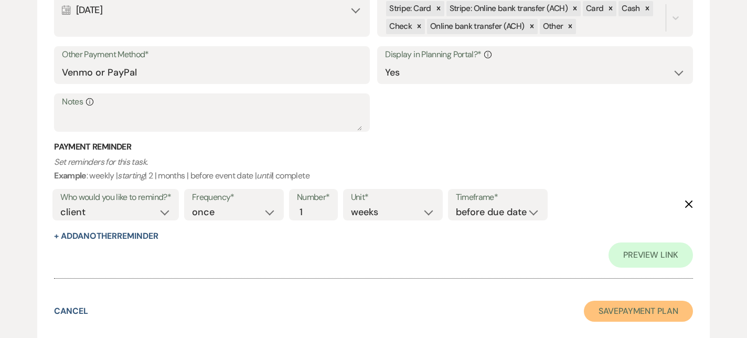
click at [660, 309] on button "Save Payment Plan" at bounding box center [638, 311] width 109 height 21
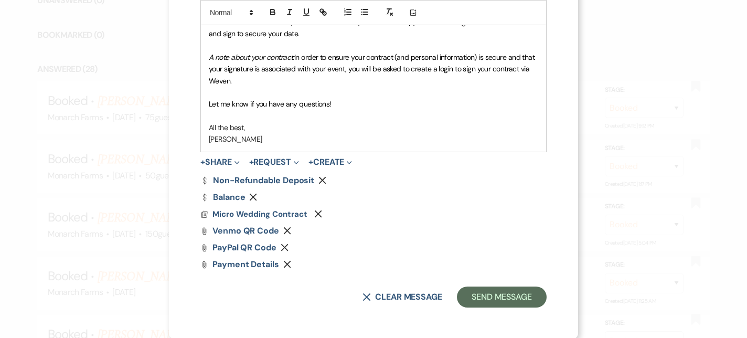
scroll to position [310, 0]
click at [247, 213] on span "Micro Wedding Contract" at bounding box center [260, 213] width 95 height 10
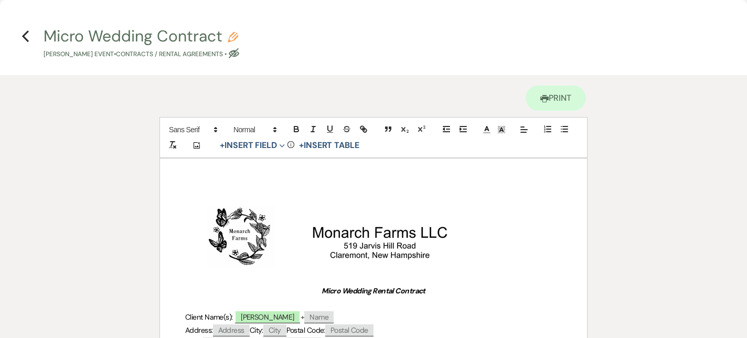
click at [120, 33] on button "Micro Wedding Contract Pencil [PERSON_NAME] Event • Contracts / Rental Agreemen…" at bounding box center [142, 43] width 196 height 31
select select "10"
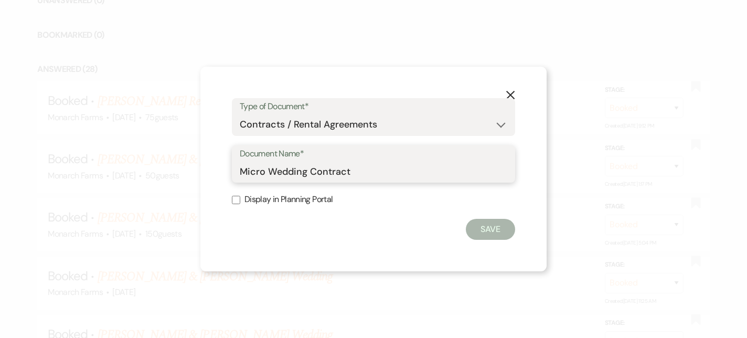
drag, startPoint x: 308, startPoint y: 174, endPoint x: 189, endPoint y: 174, distance: 118.6
click at [189, 174] on div "X Type of Document* Special Event Insurance Vendor Certificate of Insurance Con…" at bounding box center [373, 169] width 747 height 338
type input "[DATE] Wedding Contract"
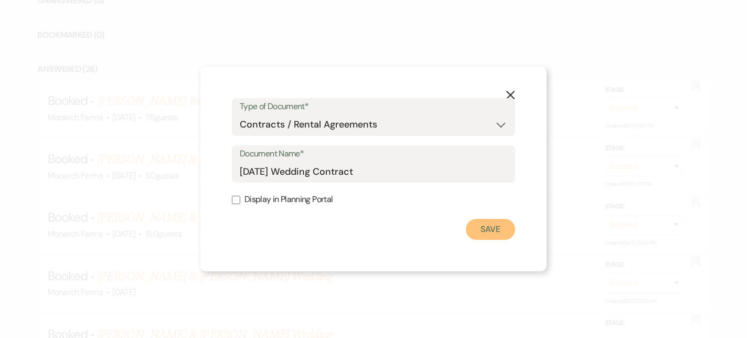
click at [489, 222] on button "Save" at bounding box center [490, 229] width 49 height 21
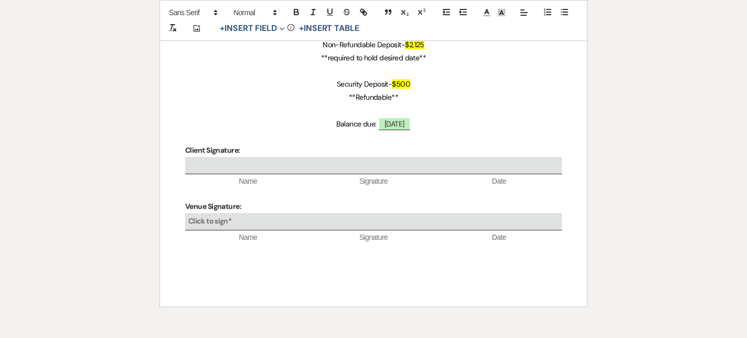
scroll to position [1237, 0]
click at [397, 125] on span "[DATE]" at bounding box center [394, 125] width 33 height 14
select select "owner"
select select "Date"
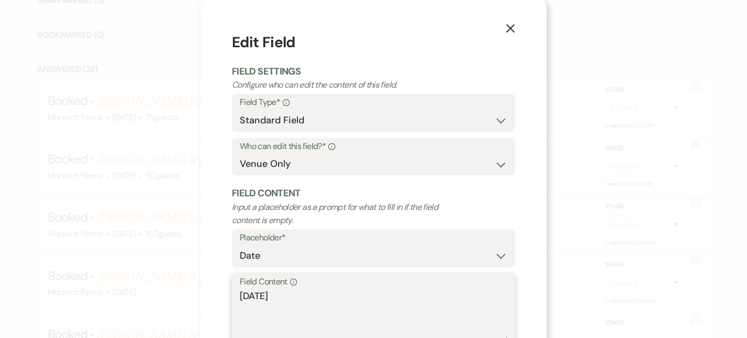
click at [272, 299] on textarea "[DATE]" at bounding box center [374, 315] width 268 height 52
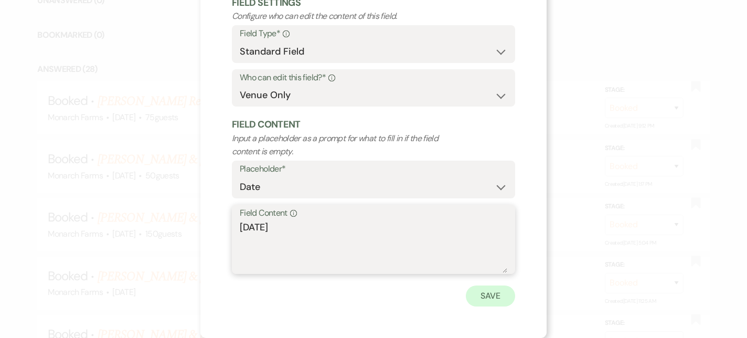
type textarea "[DATE]"
click at [501, 292] on button "Save" at bounding box center [490, 296] width 49 height 21
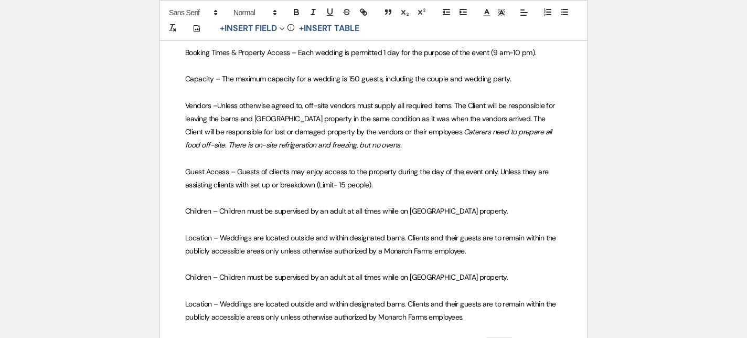
scroll to position [0, 0]
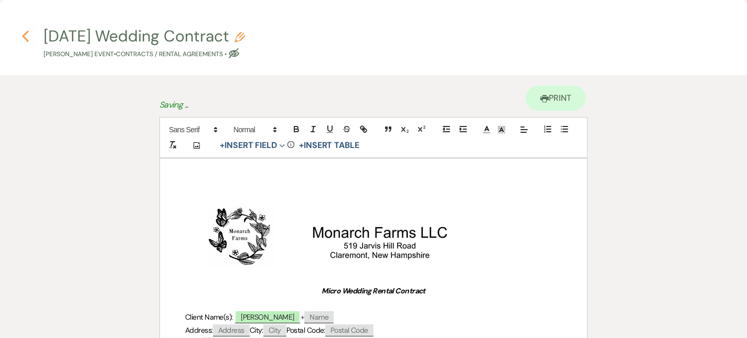
click at [25, 38] on use "button" at bounding box center [25, 36] width 7 height 12
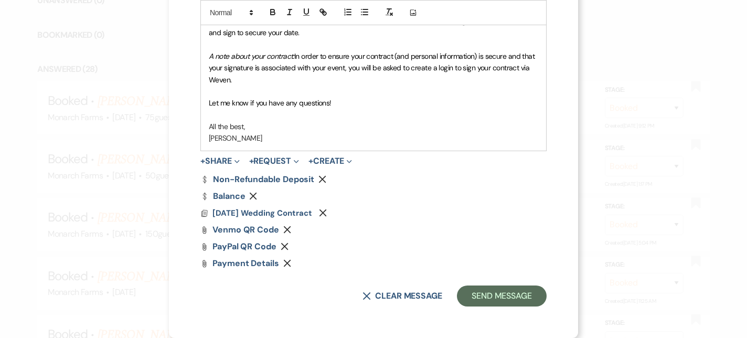
scroll to position [294, 0]
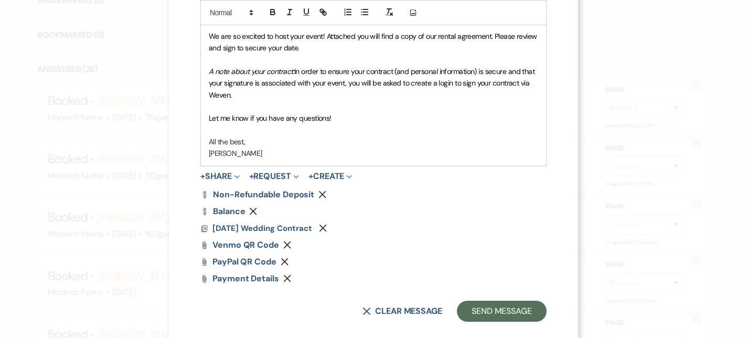
click at [254, 212] on icon "Remove" at bounding box center [253, 211] width 8 height 8
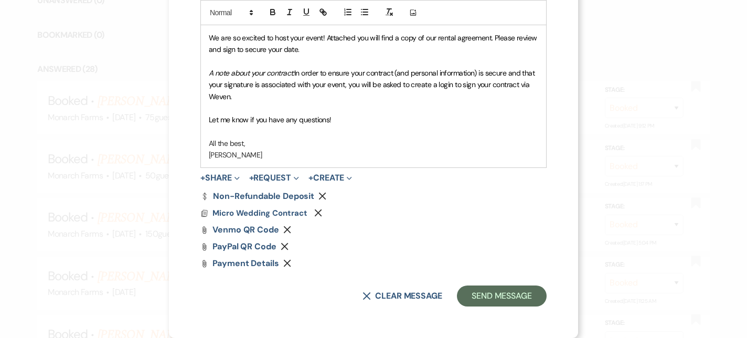
scroll to position [292, 0]
click at [501, 289] on button "Send Message" at bounding box center [502, 296] width 90 height 21
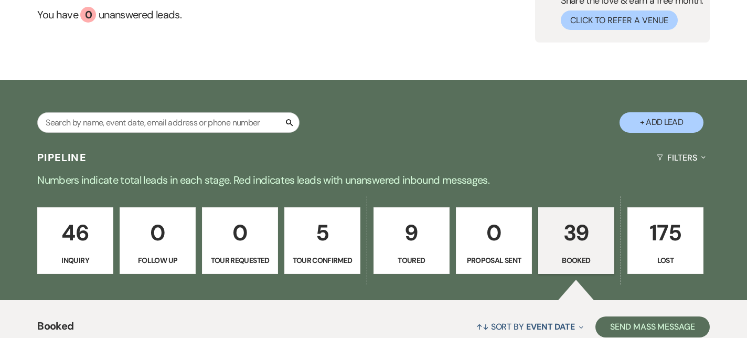
scroll to position [0, 0]
